Goal: Complete application form

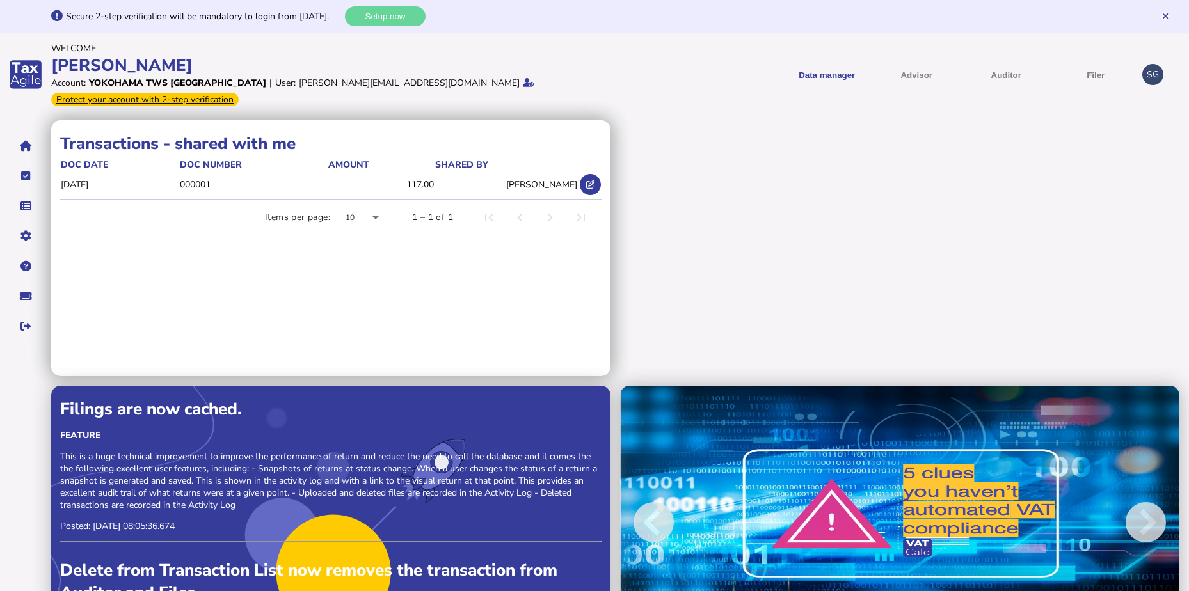
click at [1155, 77] on div "SG" at bounding box center [1152, 74] width 21 height 21
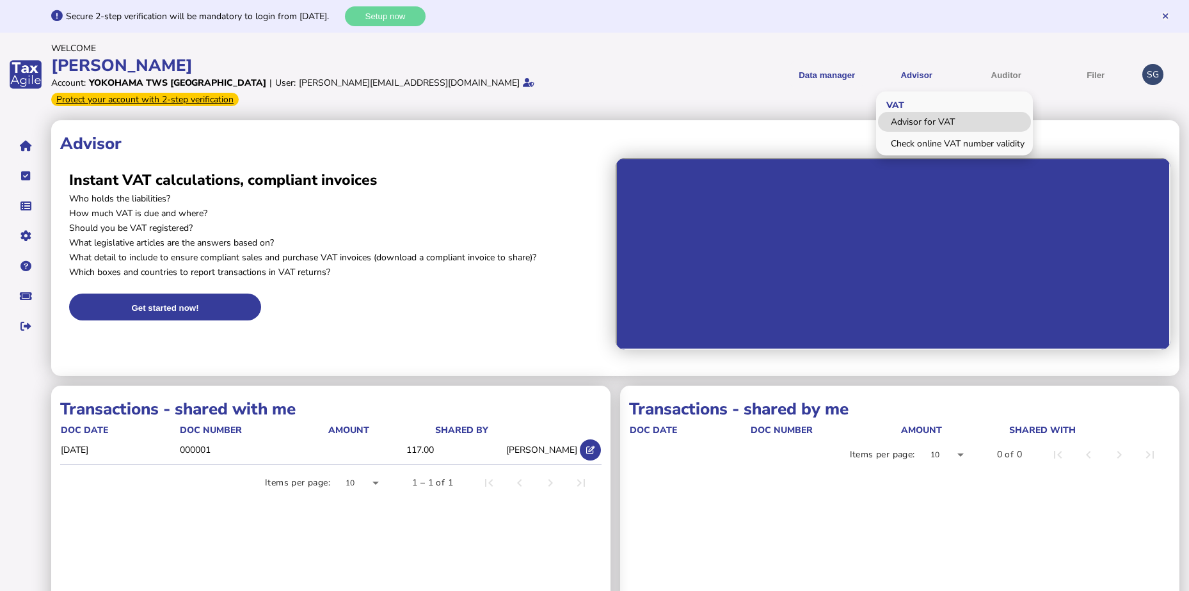
click at [916, 123] on link "Advisor for VAT" at bounding box center [954, 122] width 153 height 20
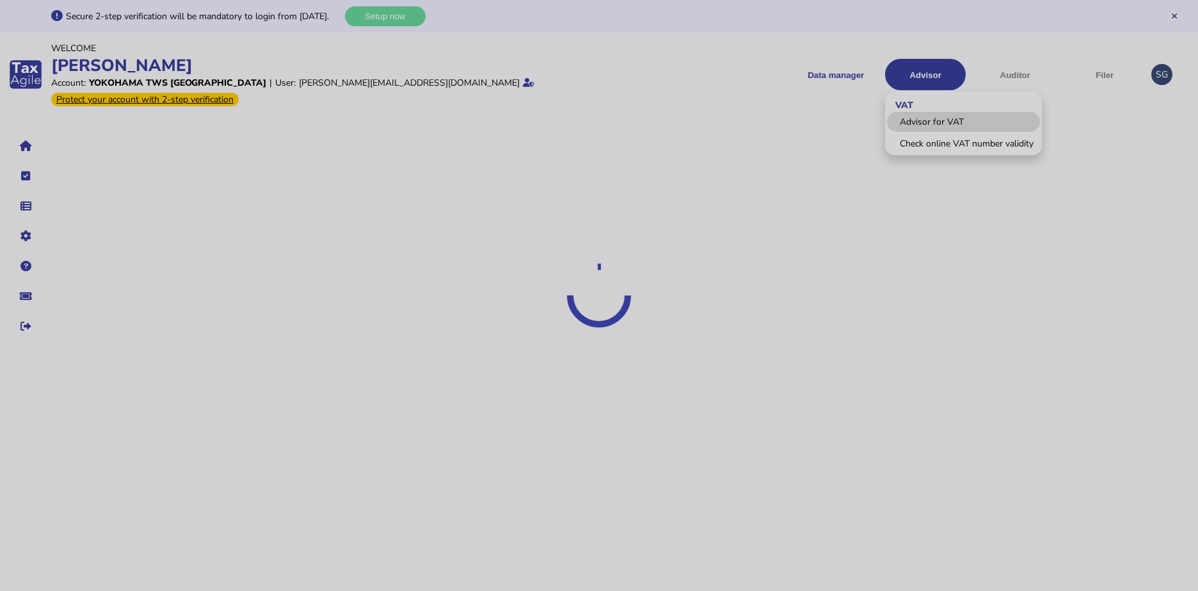
select select "*****"
select select "****"
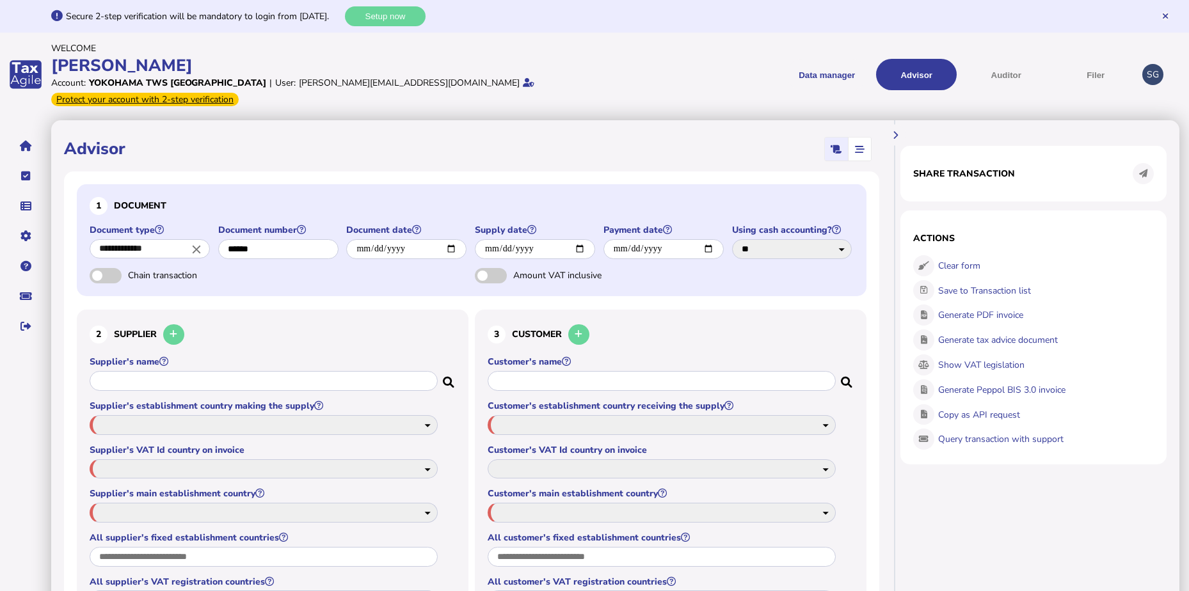
click at [194, 248] on icon "close" at bounding box center [196, 249] width 14 height 14
click at [170, 297] on icon "close" at bounding box center [170, 297] width 12 height 12
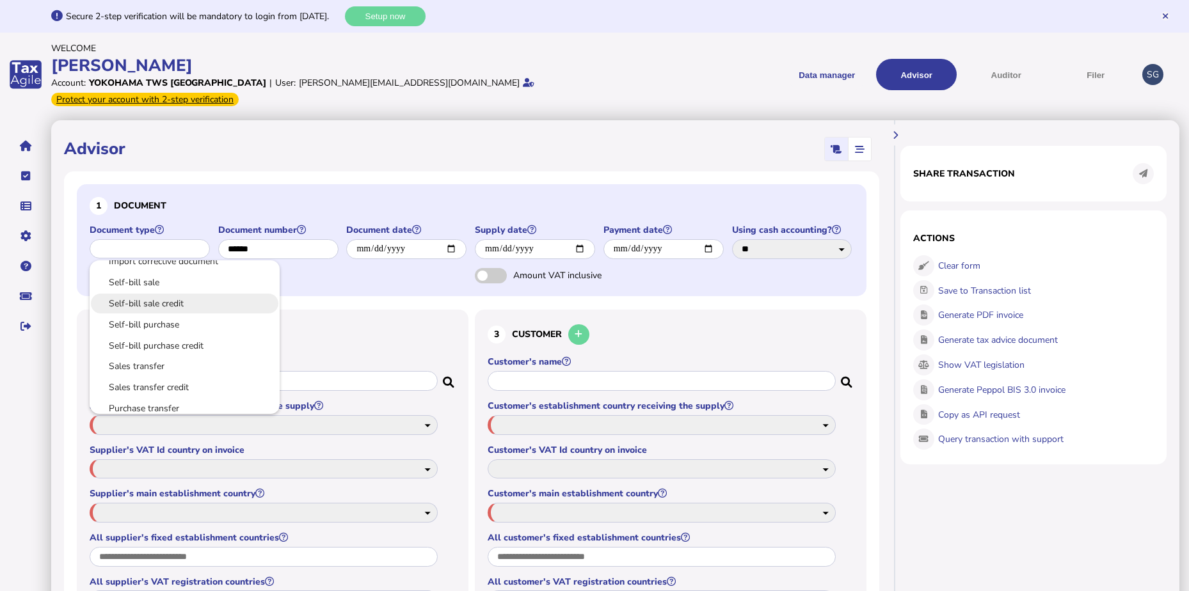
scroll to position [138, 0]
click at [148, 340] on link "Sales transfer" at bounding box center [185, 343] width 170 height 16
type input "**********"
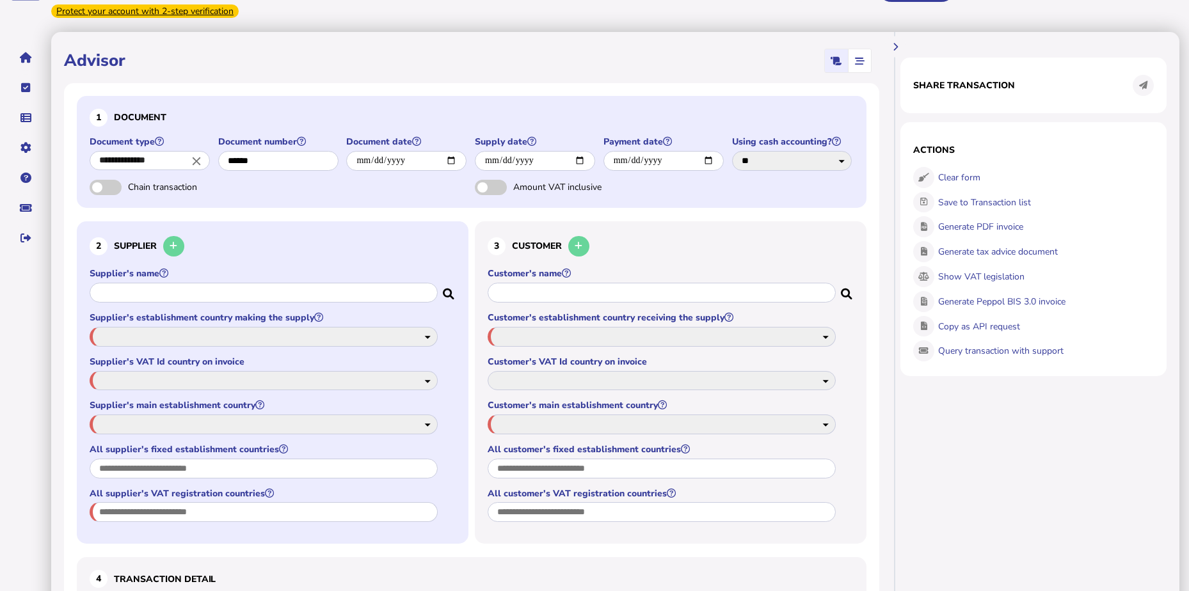
scroll to position [89, 0]
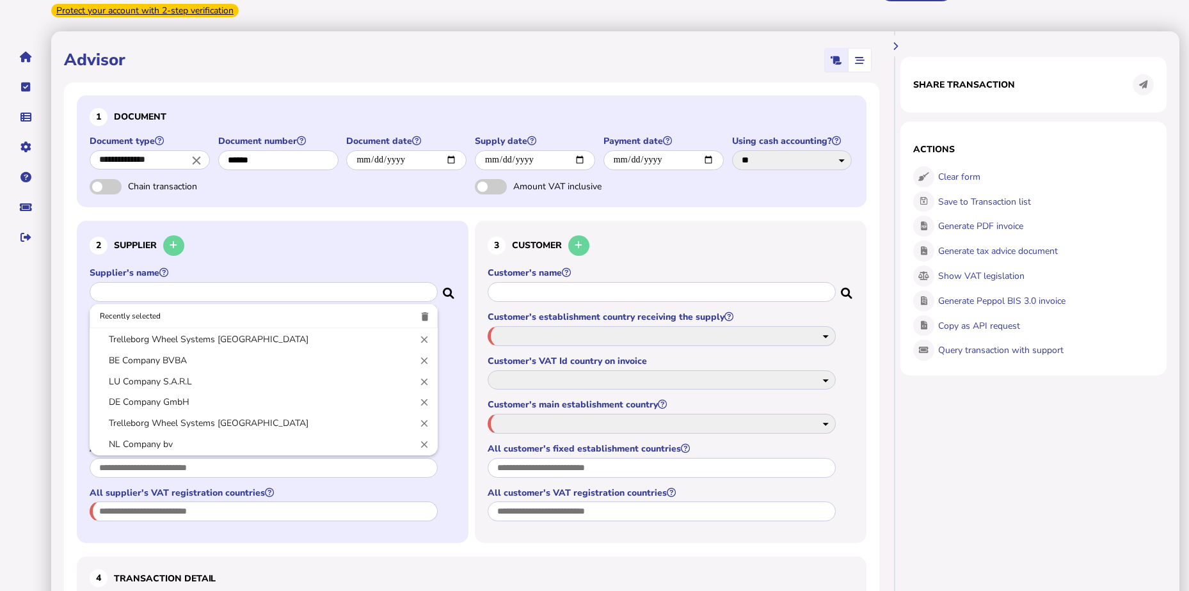
click at [174, 289] on input "text" at bounding box center [264, 292] width 348 height 20
click at [177, 338] on link "Trelleborg Wheel Systems Belgium" at bounding box center [264, 340] width 328 height 16
type input "**********"
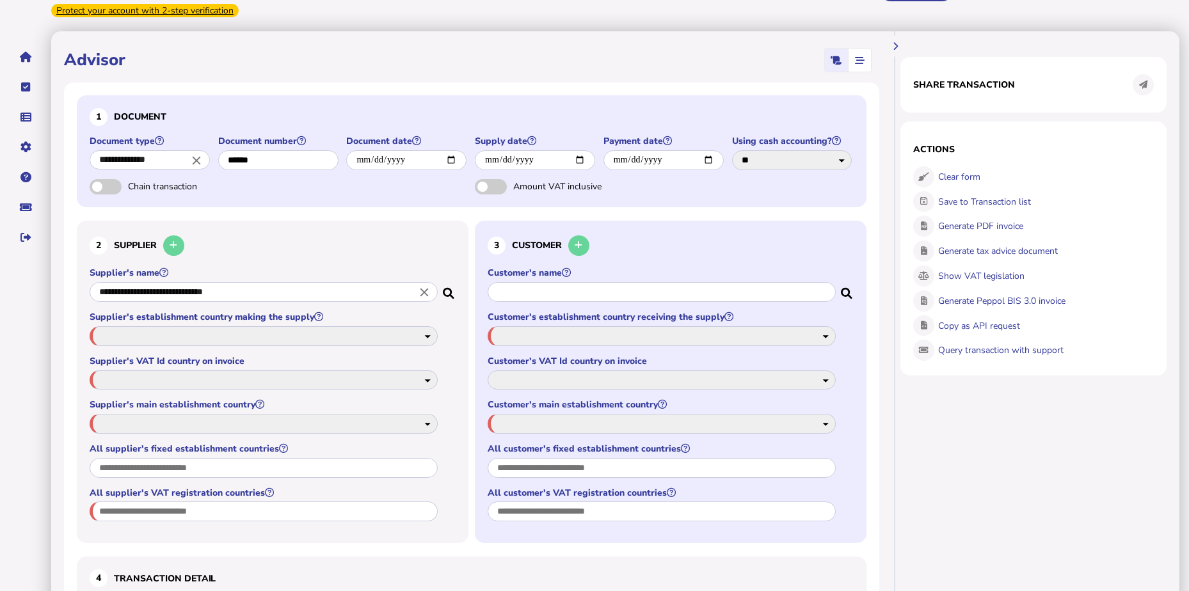
click at [524, 293] on input "text" at bounding box center [662, 292] width 348 height 20
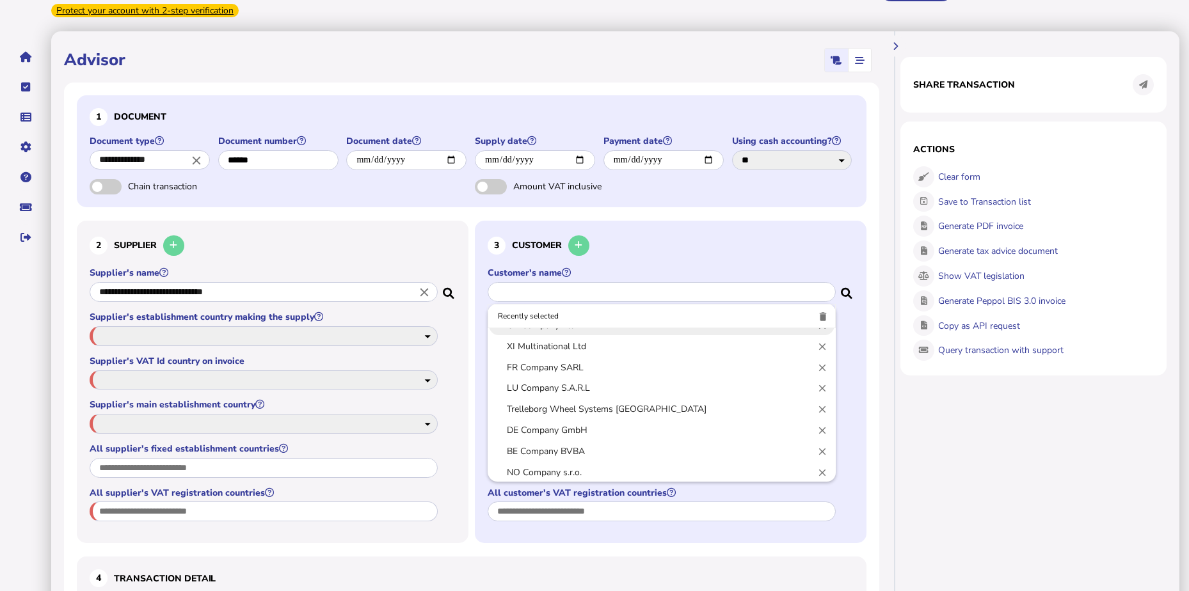
scroll to position [15, 0]
click at [26, 149] on div at bounding box center [594, 295] width 1189 height 591
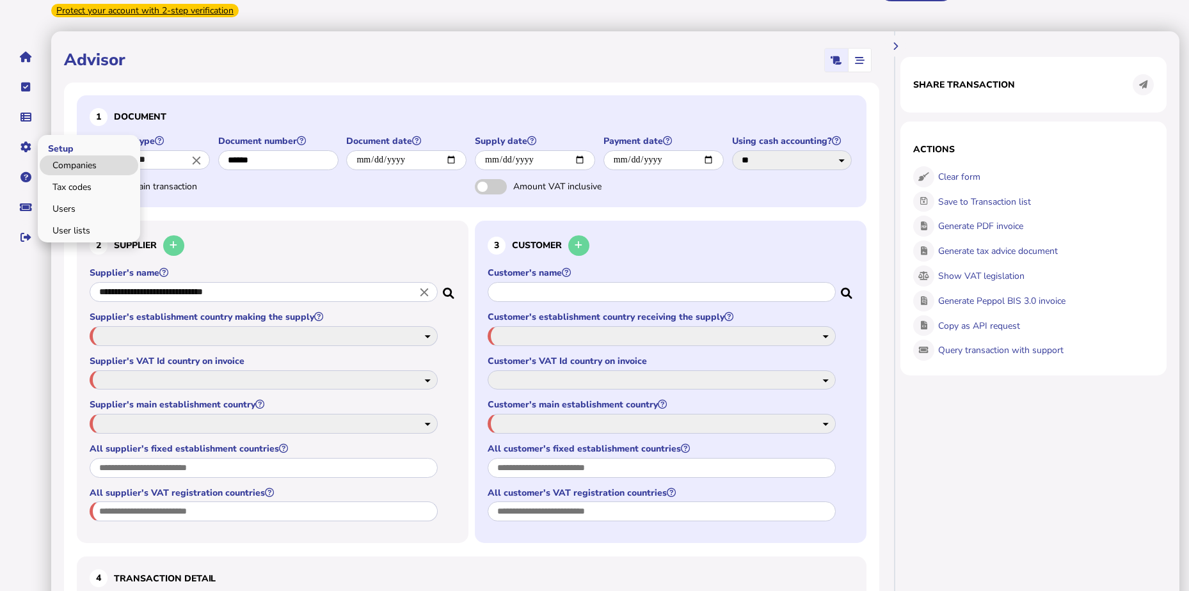
click at [91, 171] on link "Companies" at bounding box center [89, 166] width 99 height 20
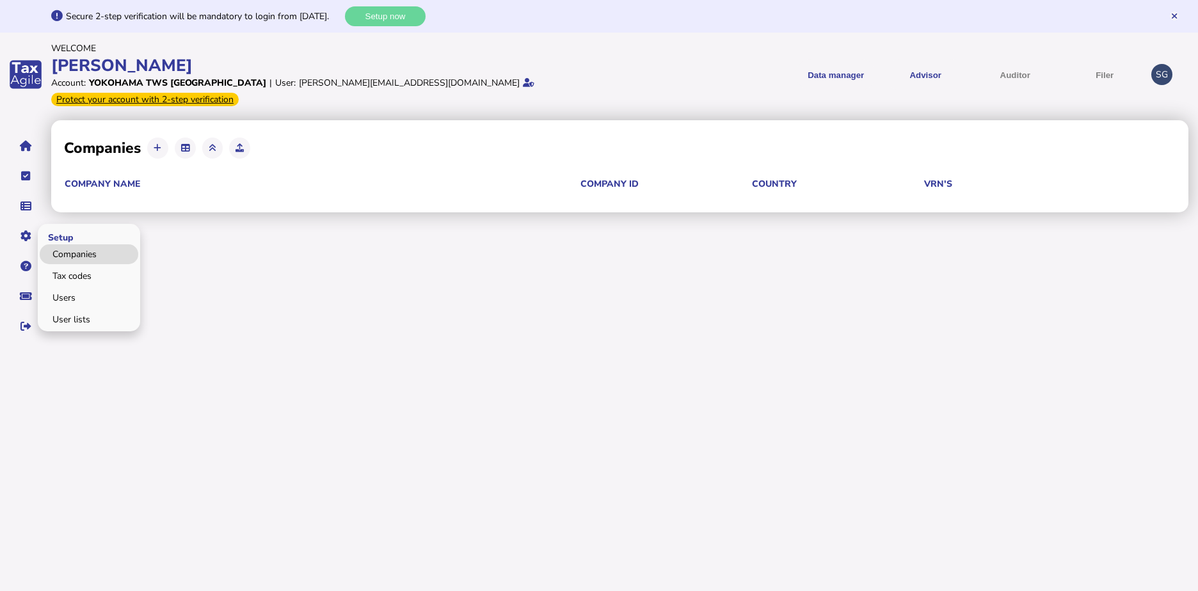
click at [76, 254] on link "Companies" at bounding box center [89, 254] width 99 height 20
click at [110, 186] on th "Company Name" at bounding box center [322, 188] width 516 height 22
click at [23, 146] on icon "navigate application pages" at bounding box center [26, 146] width 12 height 1
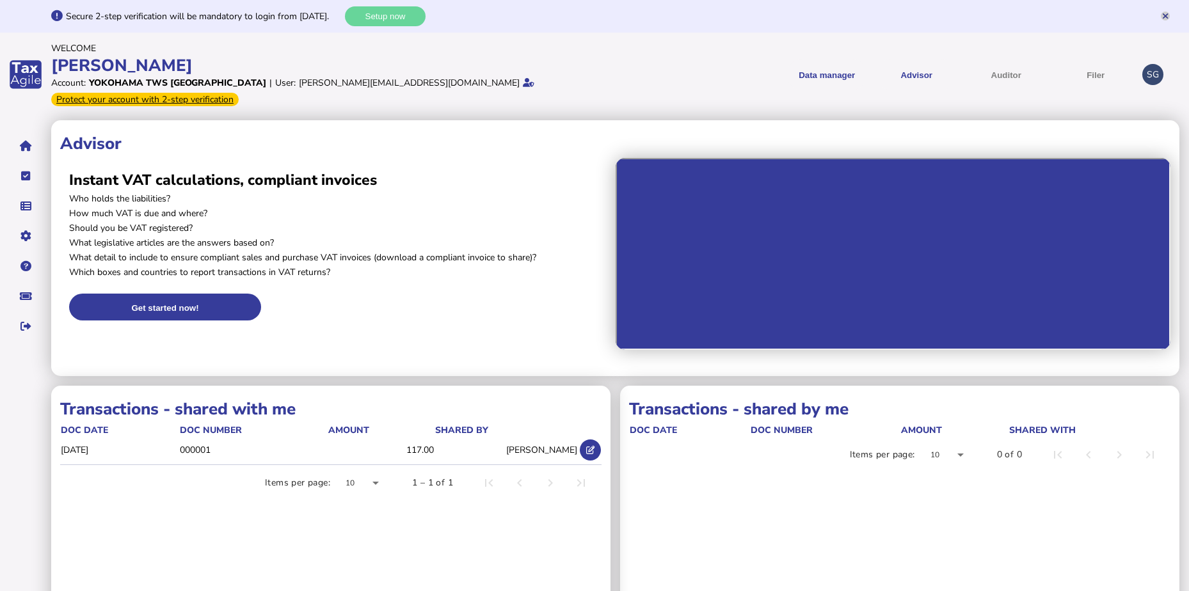
click at [1164, 19] on icon at bounding box center [1165, 16] width 5 height 8
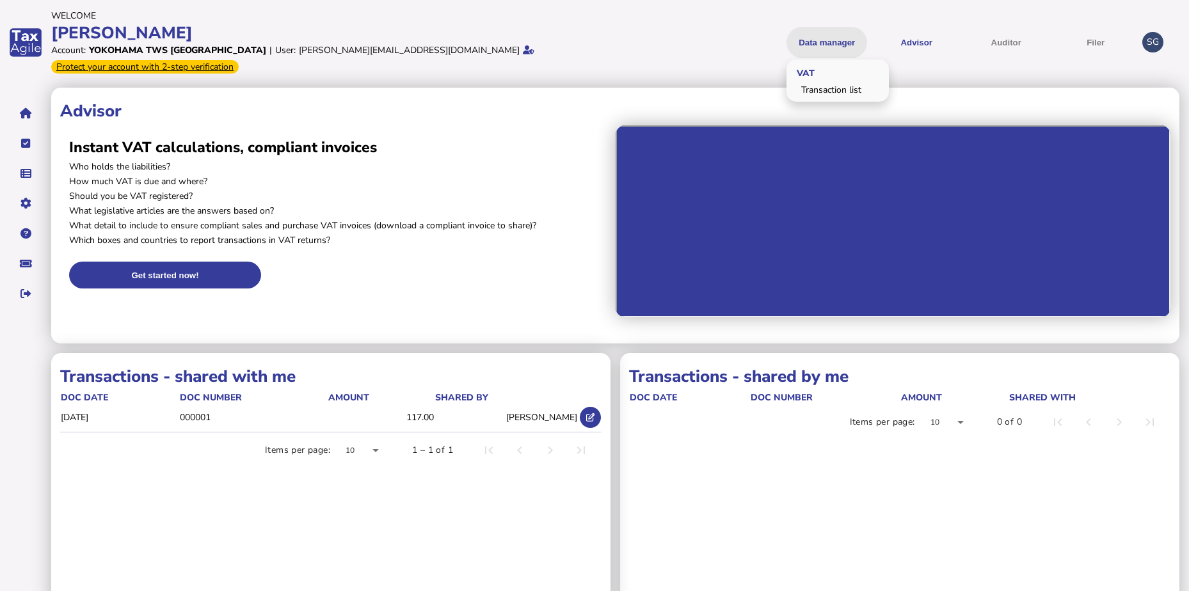
click at [833, 45] on button "Data manager" at bounding box center [827, 42] width 81 height 31
